Goal: Transaction & Acquisition: Purchase product/service

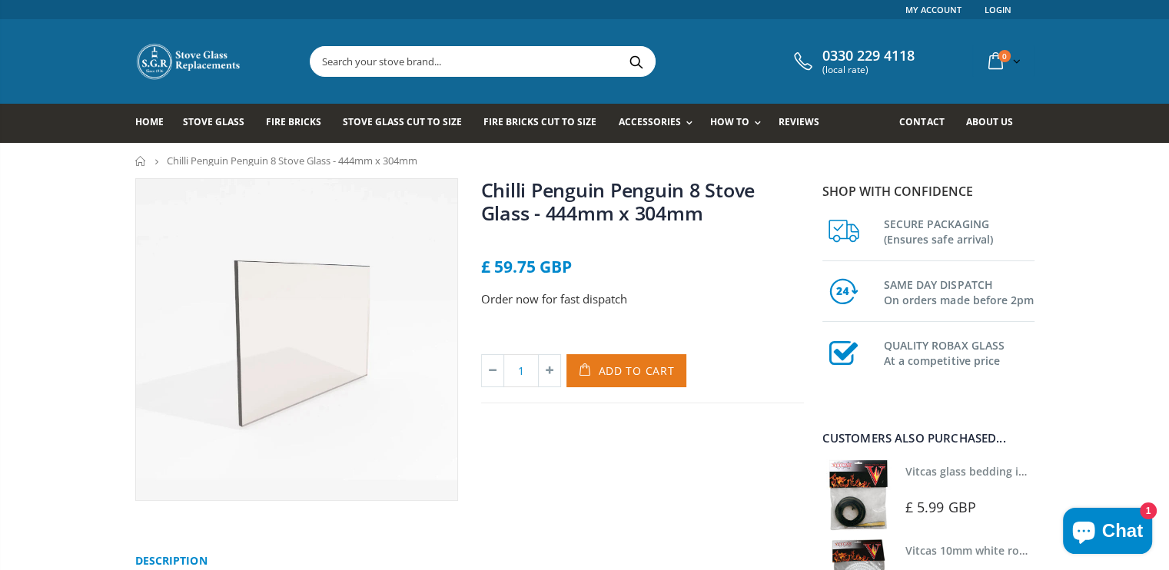
click at [624, 378] on span "Add to Cart" at bounding box center [637, 370] width 76 height 15
click at [600, 335] on div "Order now for fast dispatch" at bounding box center [642, 312] width 323 height 45
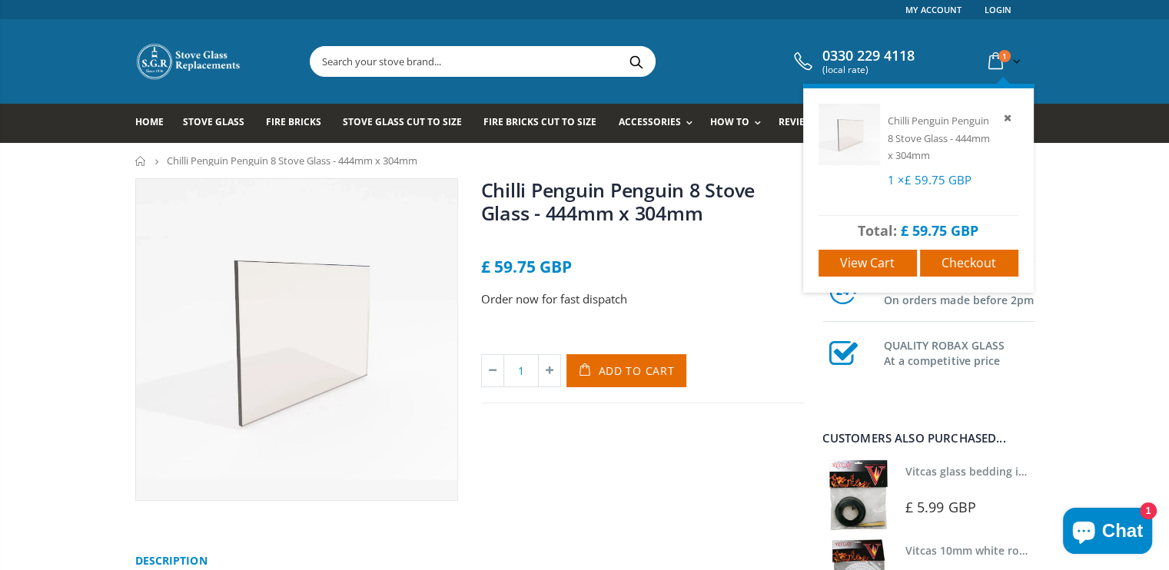
click at [995, 60] on icon at bounding box center [995, 62] width 27 height 28
click at [877, 257] on span "View cart" at bounding box center [867, 262] width 55 height 17
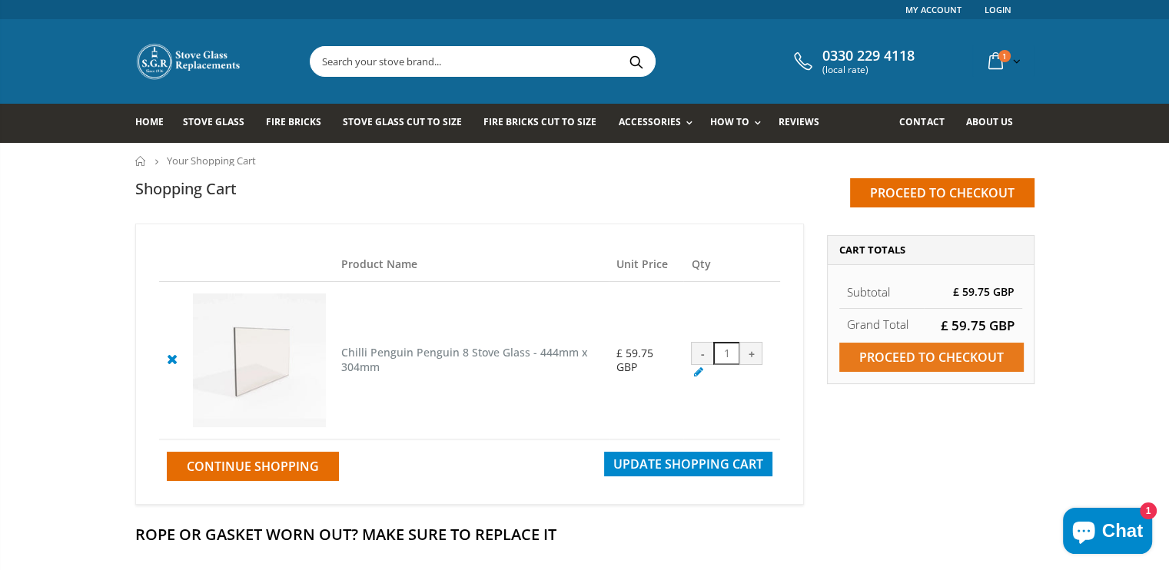
click at [885, 356] on input "Proceed to checkout" at bounding box center [931, 357] width 184 height 29
